Goal: Use online tool/utility: Utilize a website feature to perform a specific function

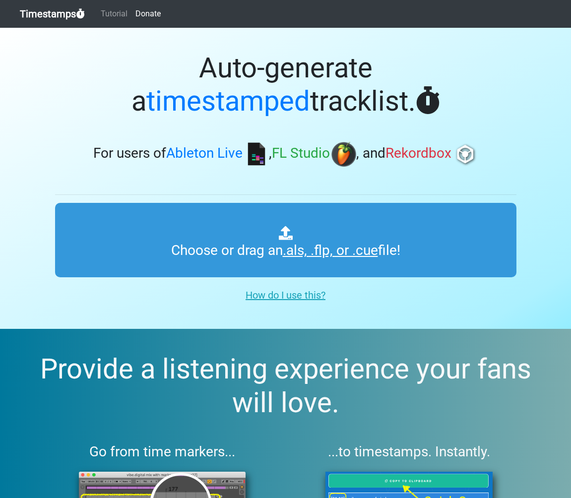
type input "C:\fakepath\FYRS_118.als"
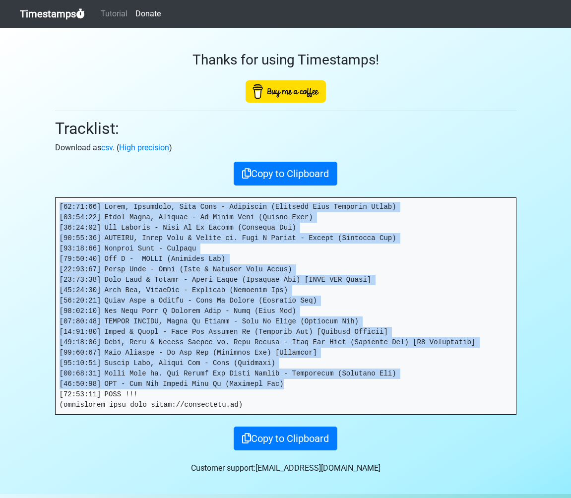
drag, startPoint x: 302, startPoint y: 386, endPoint x: 51, endPoint y: 197, distance: 314.8
click at [51, 197] on div "Thanks for using Timestamps! Tracklist: Download as csv . ( High precision ) Co…" at bounding box center [286, 239] width 477 height 423
copy pre "[22:59:31] Lorem, Ipsumdolo, Sita Cons - Adipiscin (Elitsedd Eius Temporin Utla…"
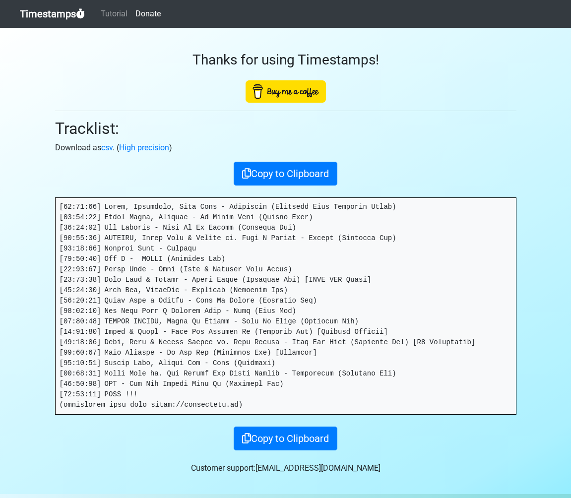
click at [163, 103] on div "Thanks for using Timestamps! Tracklist: Download as csv . ( High precision ) Co…" at bounding box center [286, 239] width 477 height 423
